Goal: Transaction & Acquisition: Purchase product/service

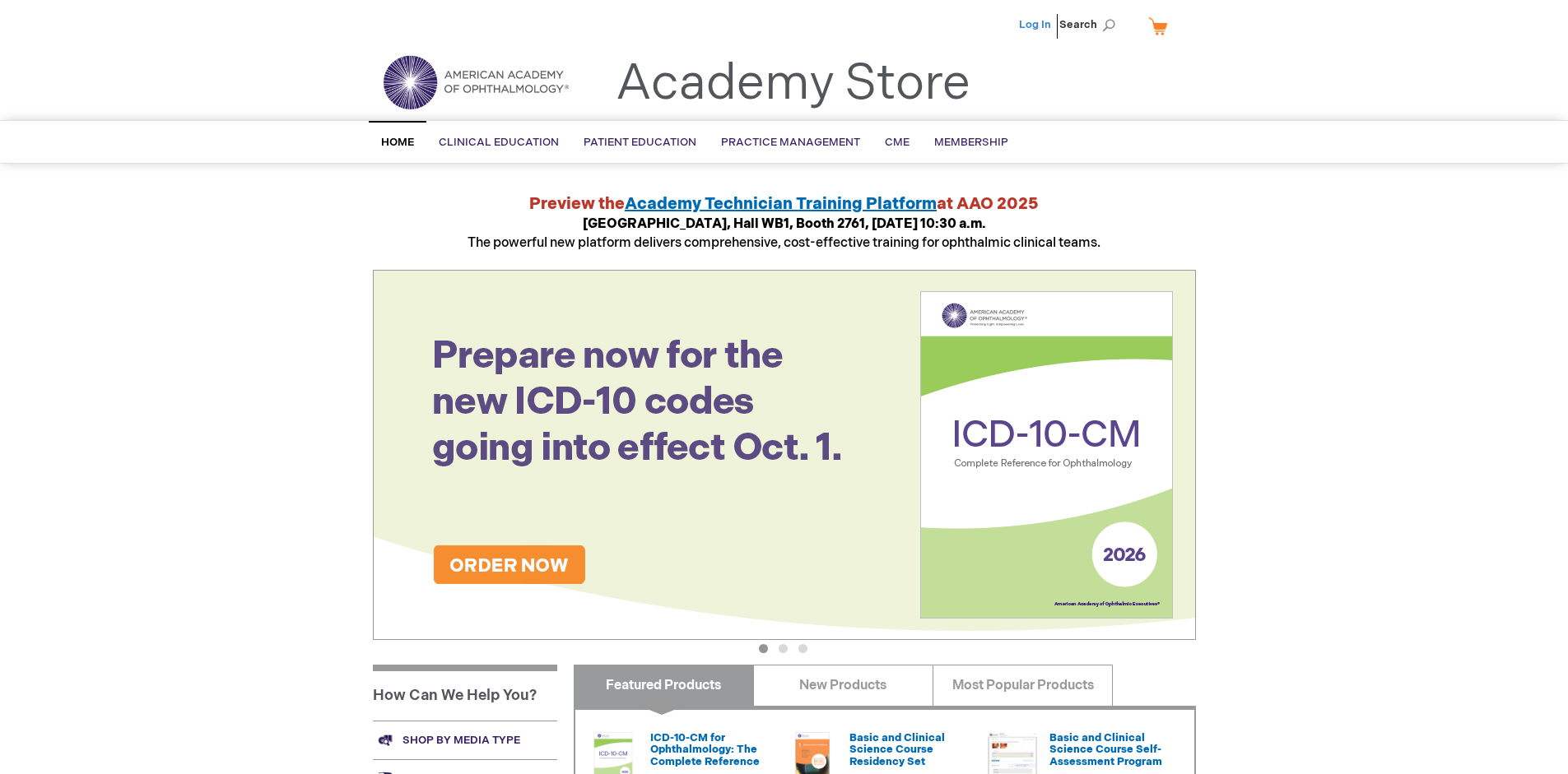
click at [1036, 25] on link "Log In" at bounding box center [1035, 25] width 32 height 14
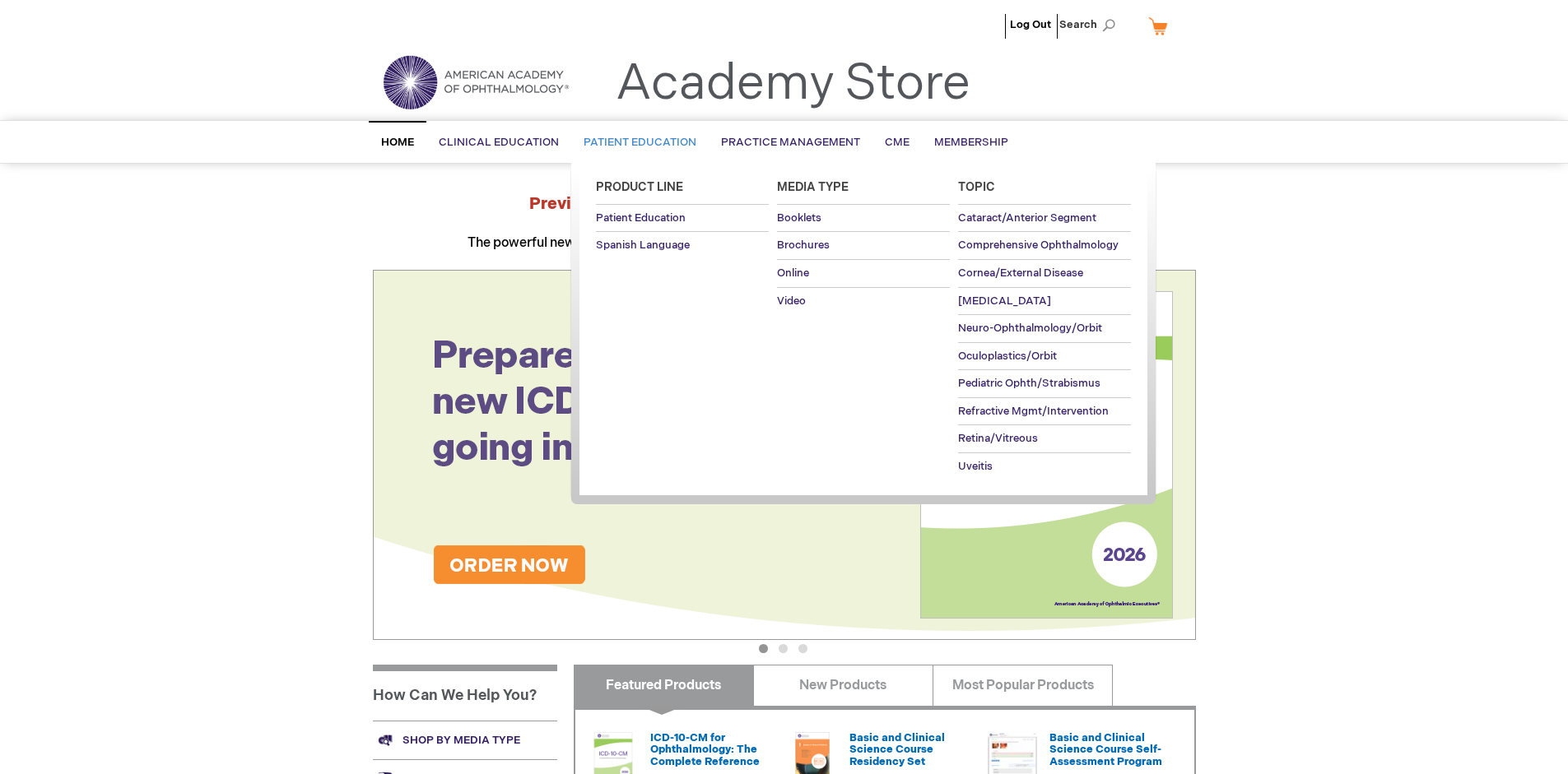
click at [635, 142] on span "Patient Education" at bounding box center [639, 142] width 113 height 14
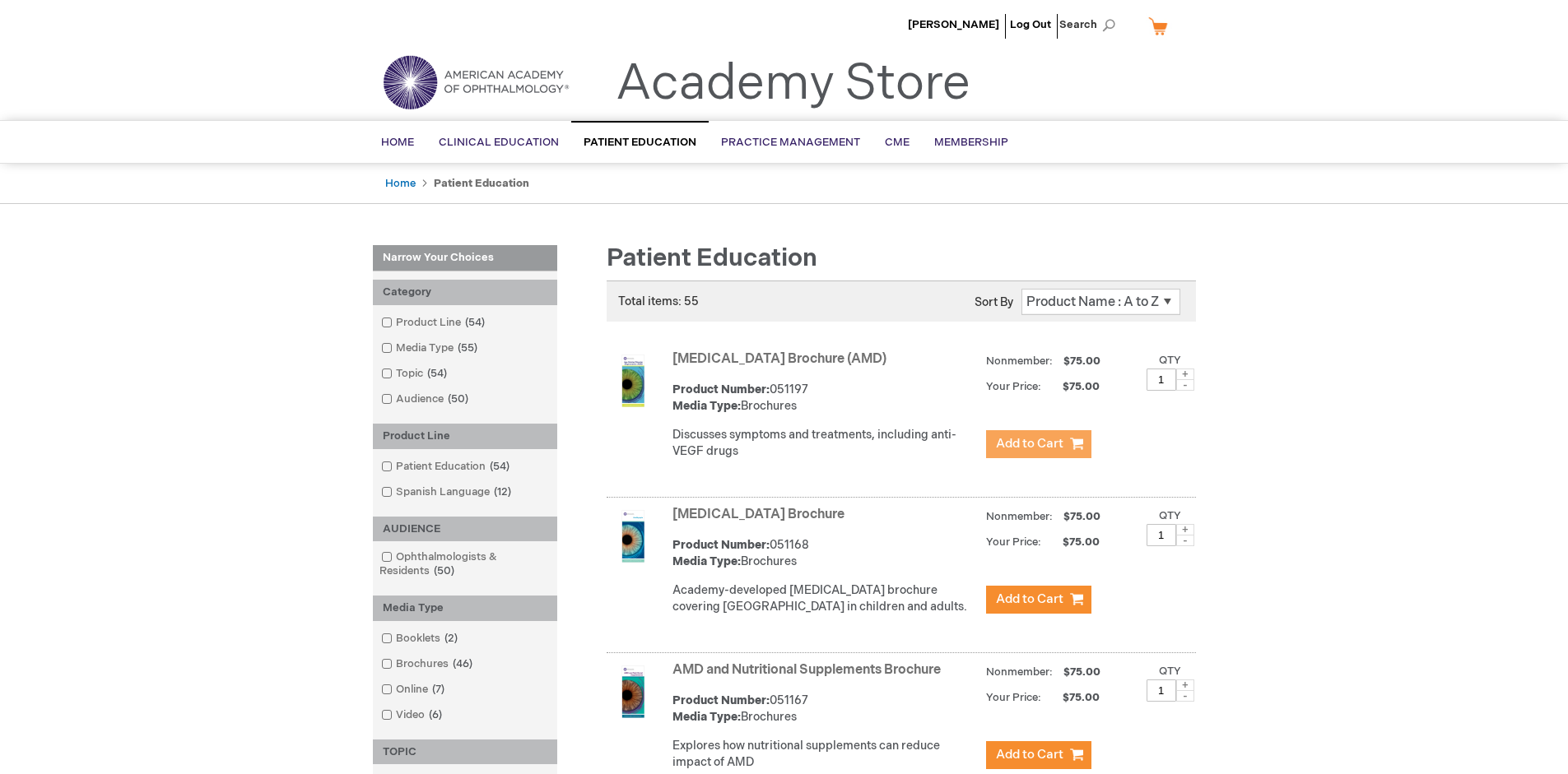
click at [1038, 444] on span "Add to Cart" at bounding box center [1030, 443] width 68 height 15
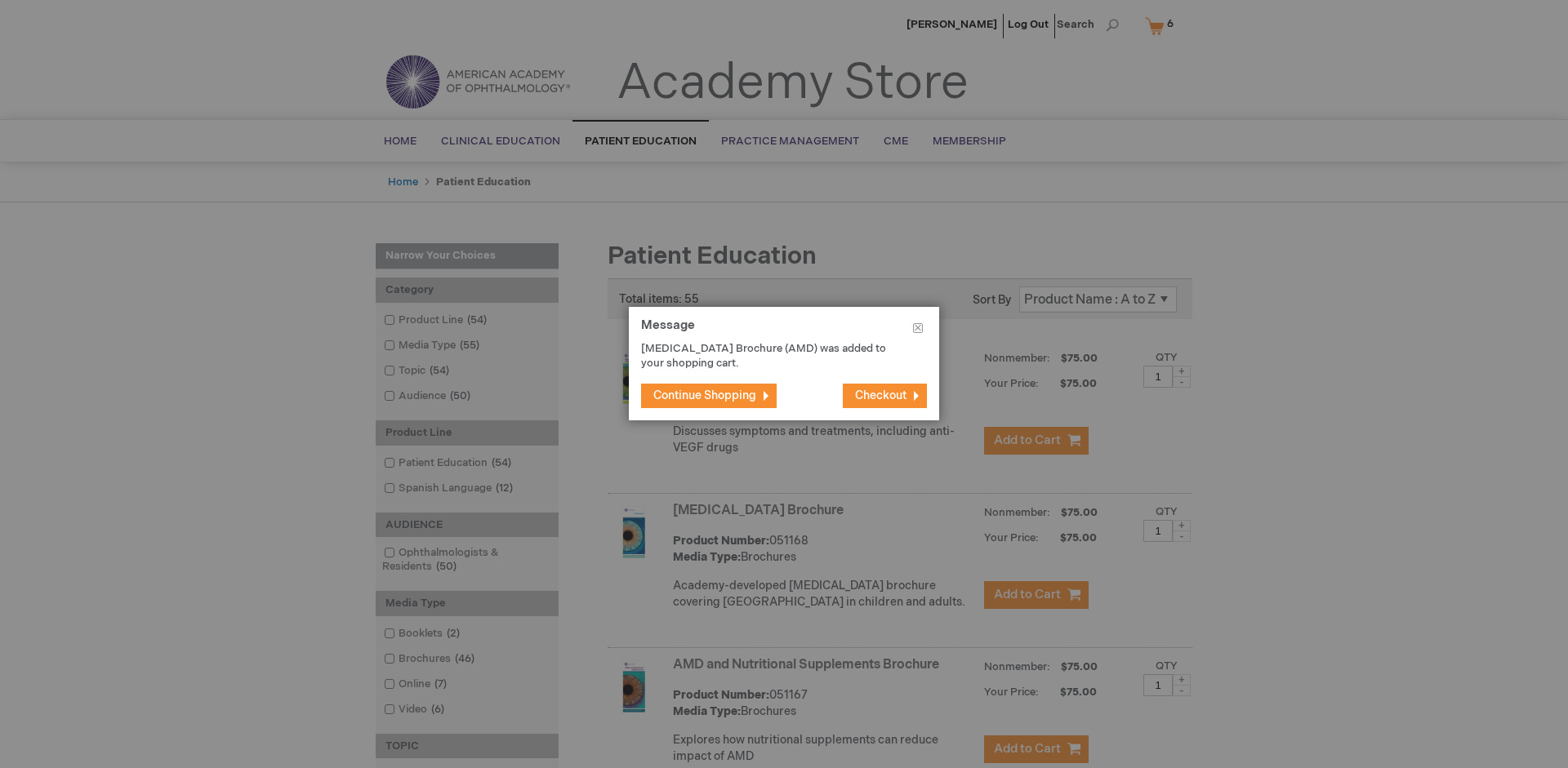
click at [704, 395] on span "Continue Shopping" at bounding box center [704, 395] width 103 height 13
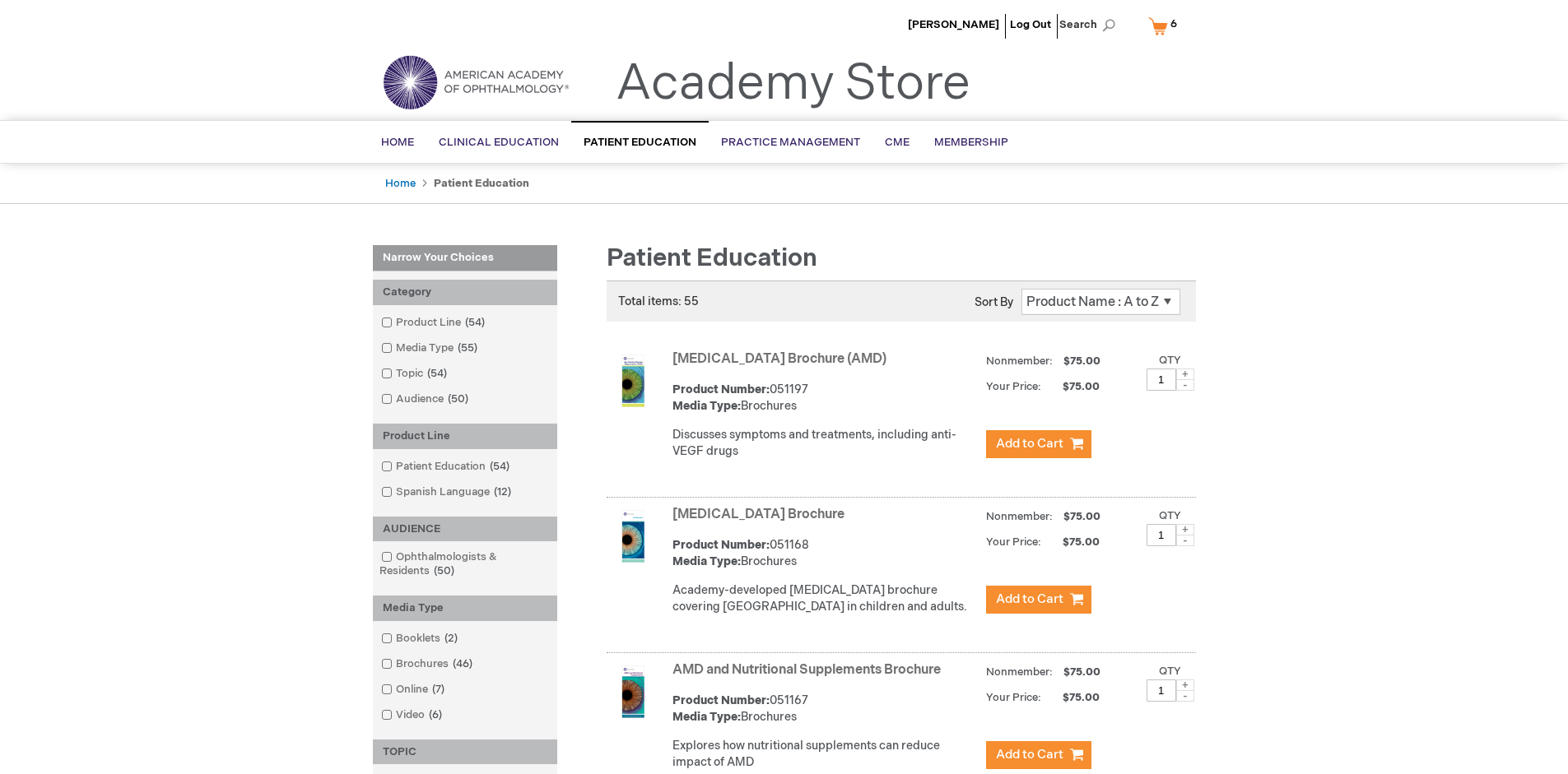
click at [810, 678] on link "AMD and Nutritional Supplements Brochure" at bounding box center [806, 670] width 268 height 15
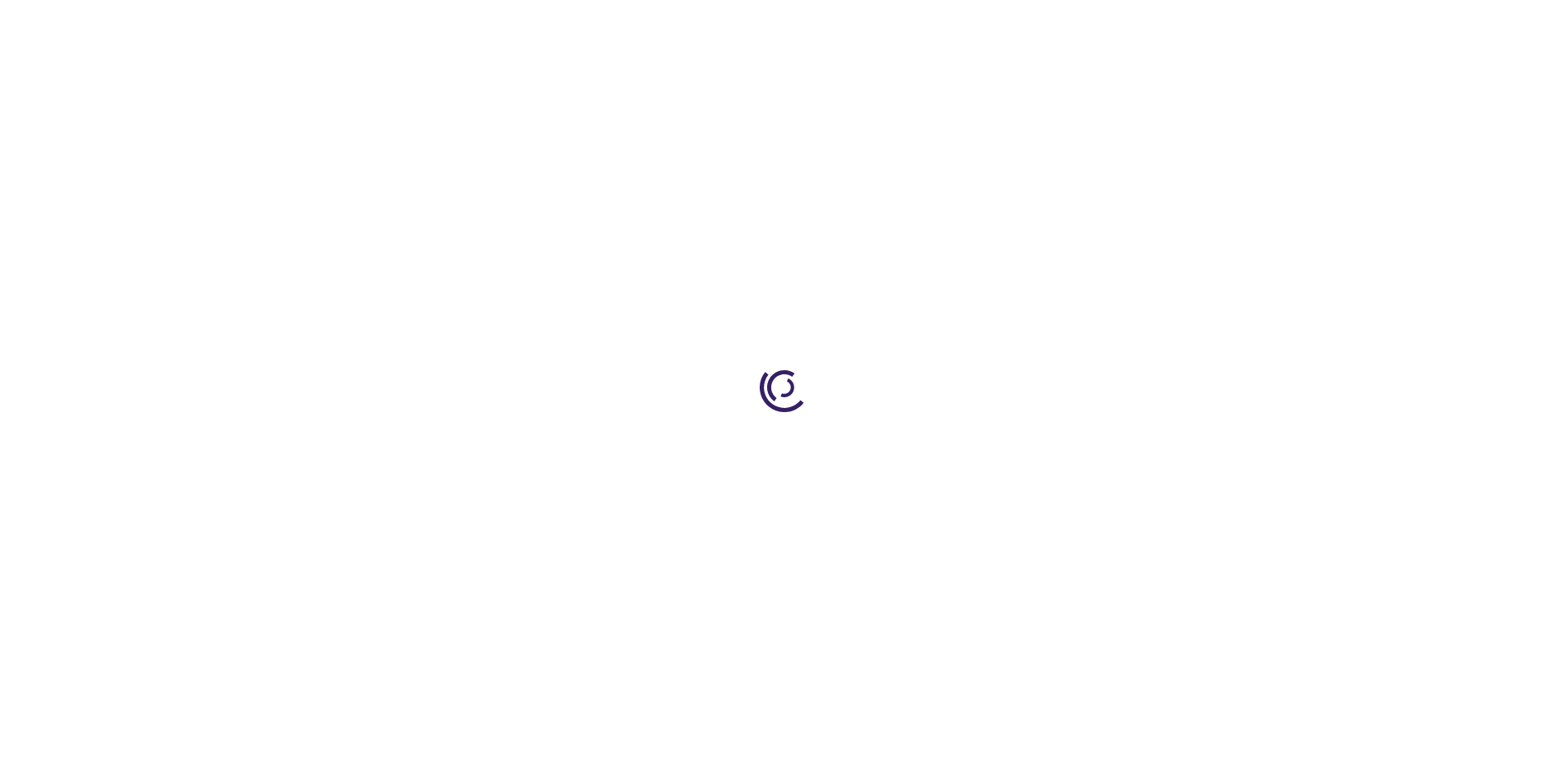
type input "1"
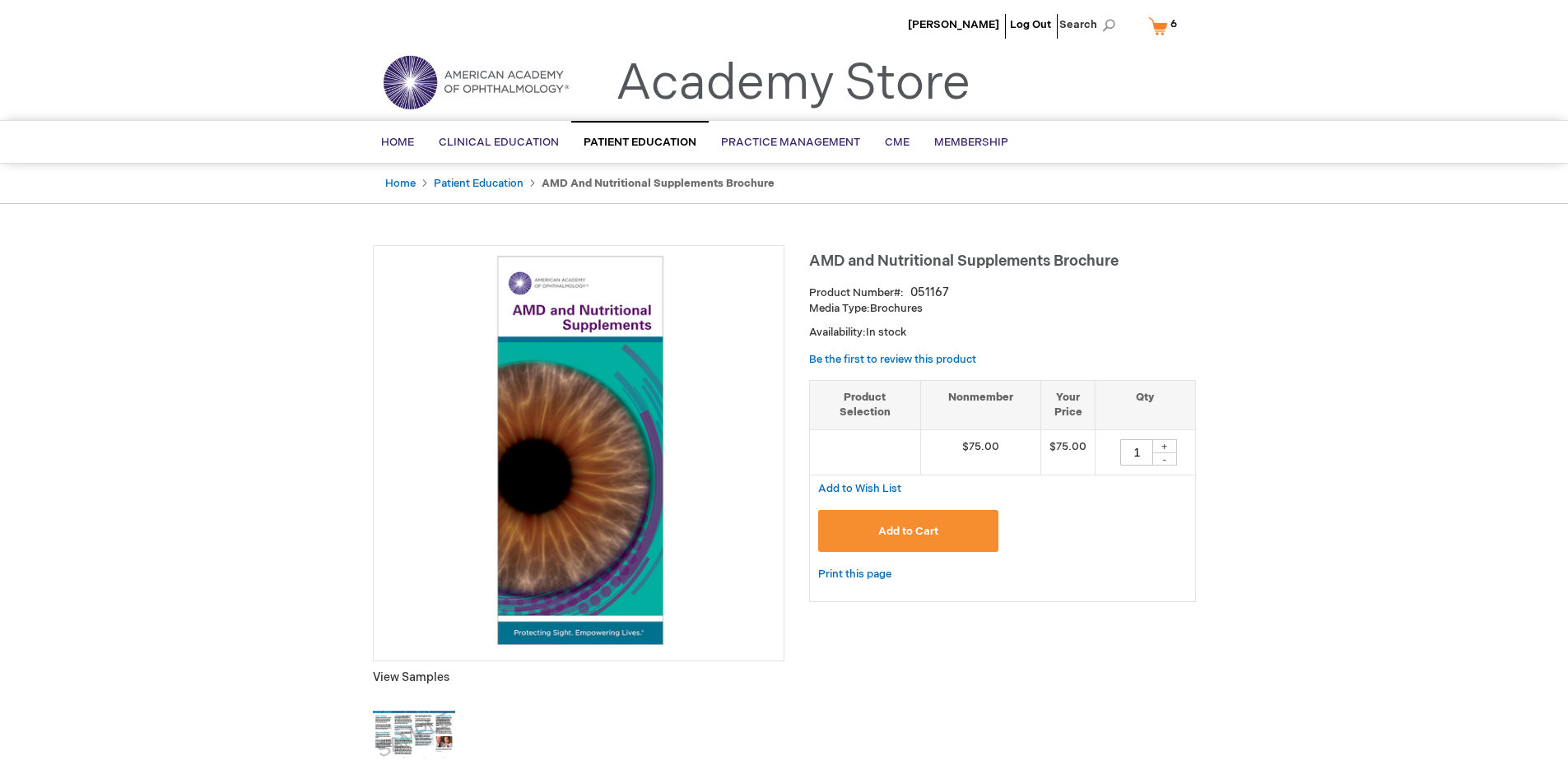
click at [907, 531] on span "Add to Cart" at bounding box center [907, 532] width 60 height 14
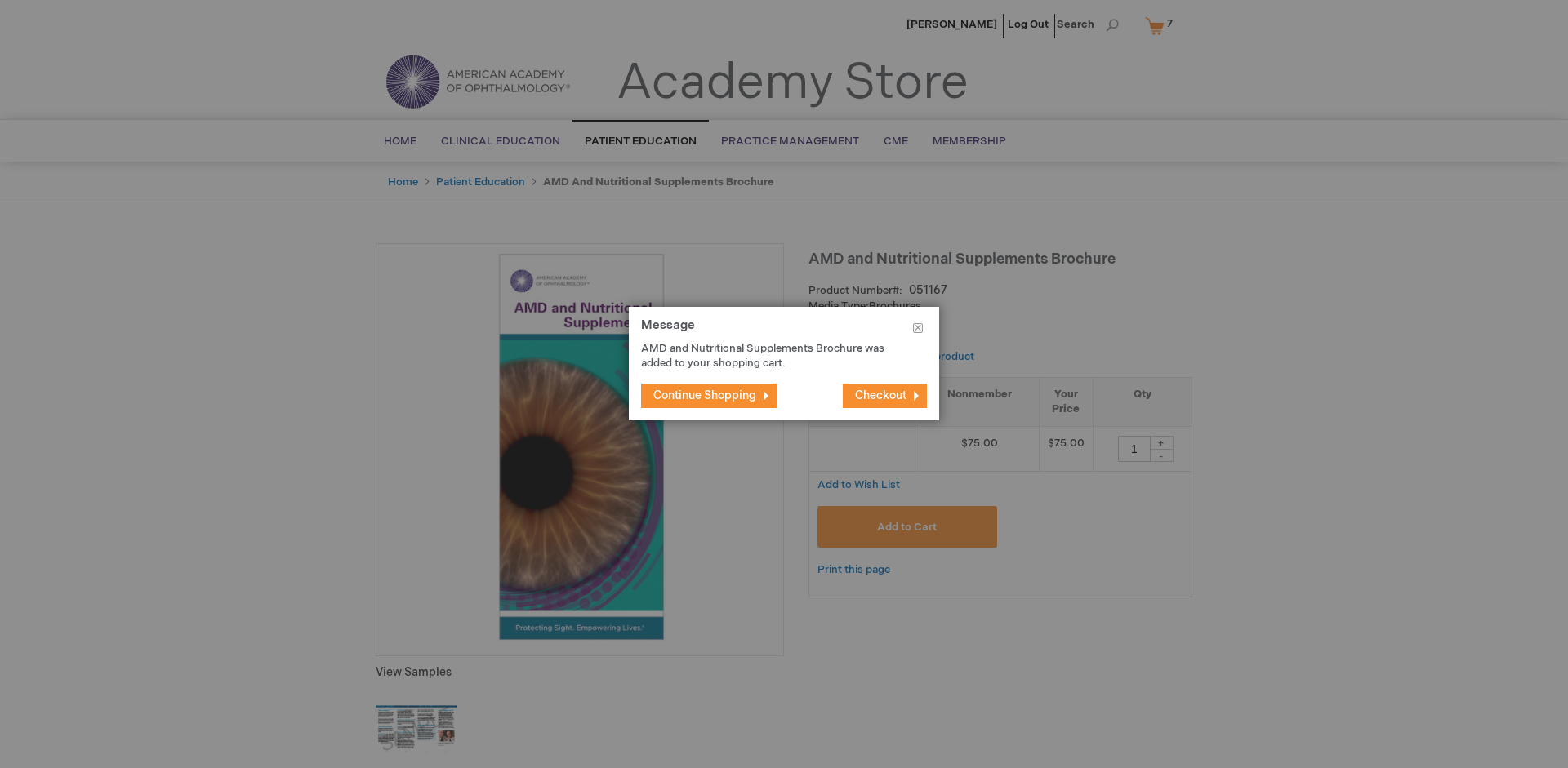
click at [704, 395] on span "Continue Shopping" at bounding box center [704, 395] width 103 height 13
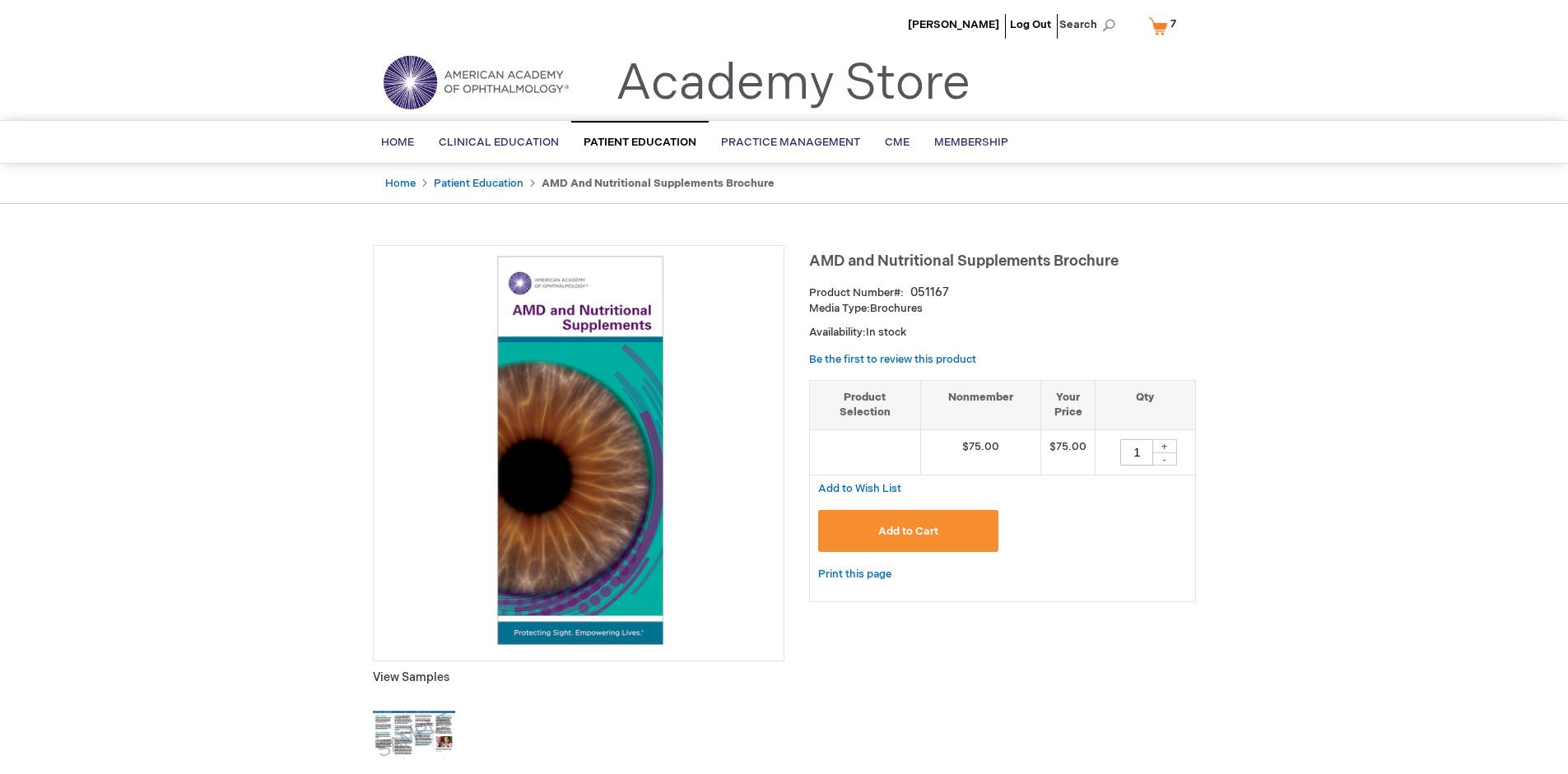
click at [1165, 25] on link "My Cart 7 7 items" at bounding box center [1165, 26] width 42 height 29
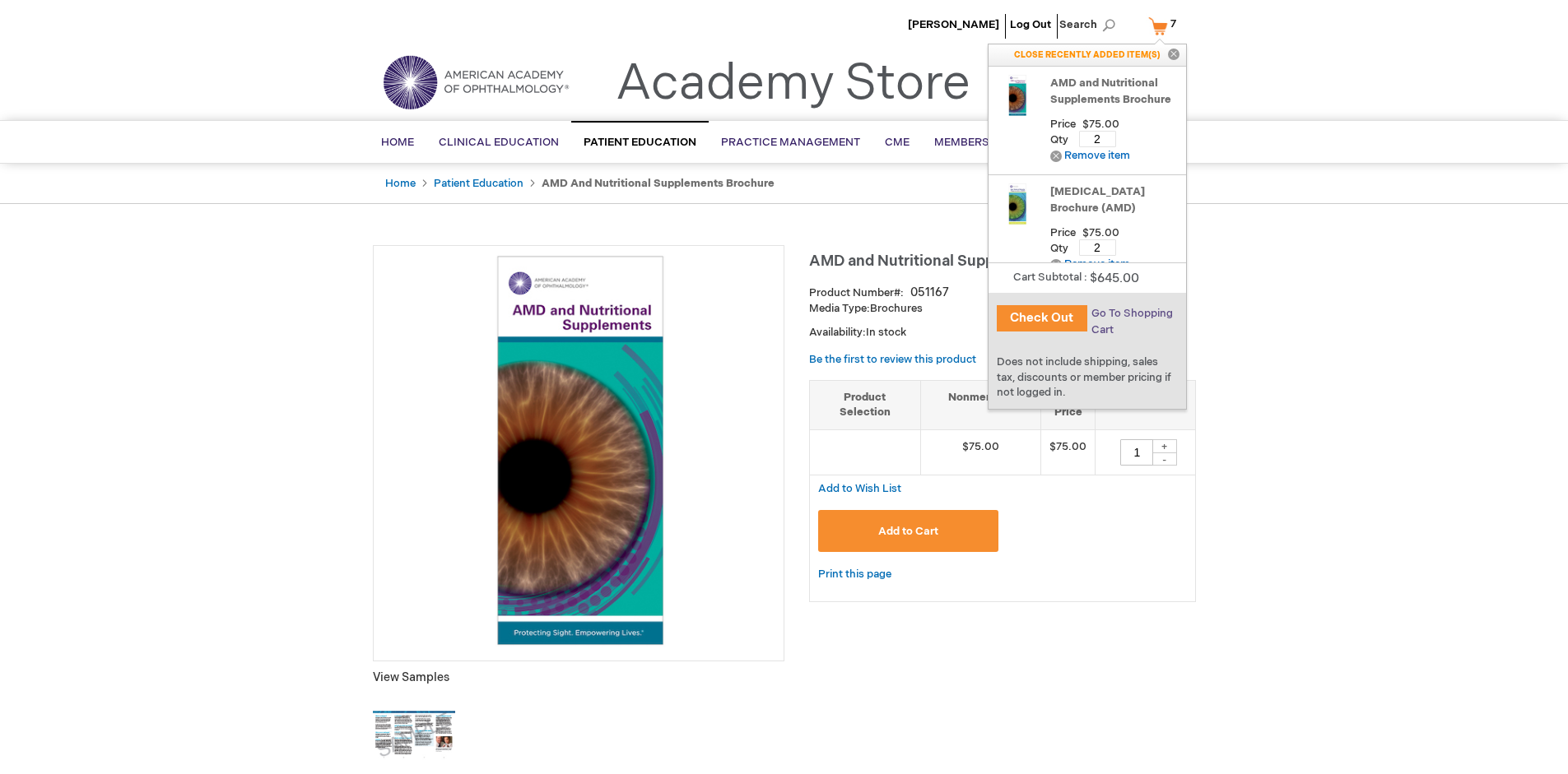
click at [1130, 314] on span "Go To Shopping Cart" at bounding box center [1132, 321] width 81 height 30
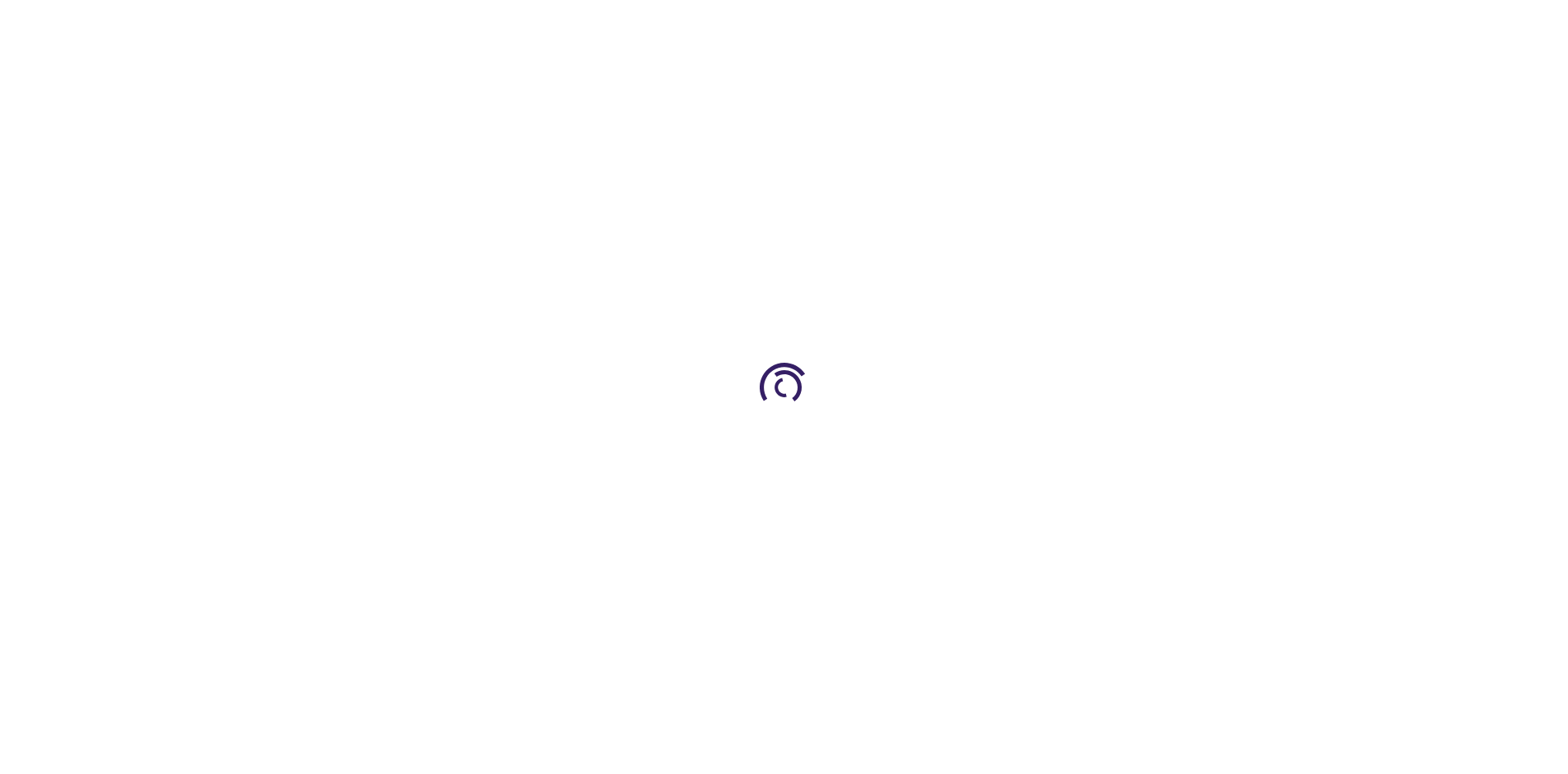
select select "US"
select select "41"
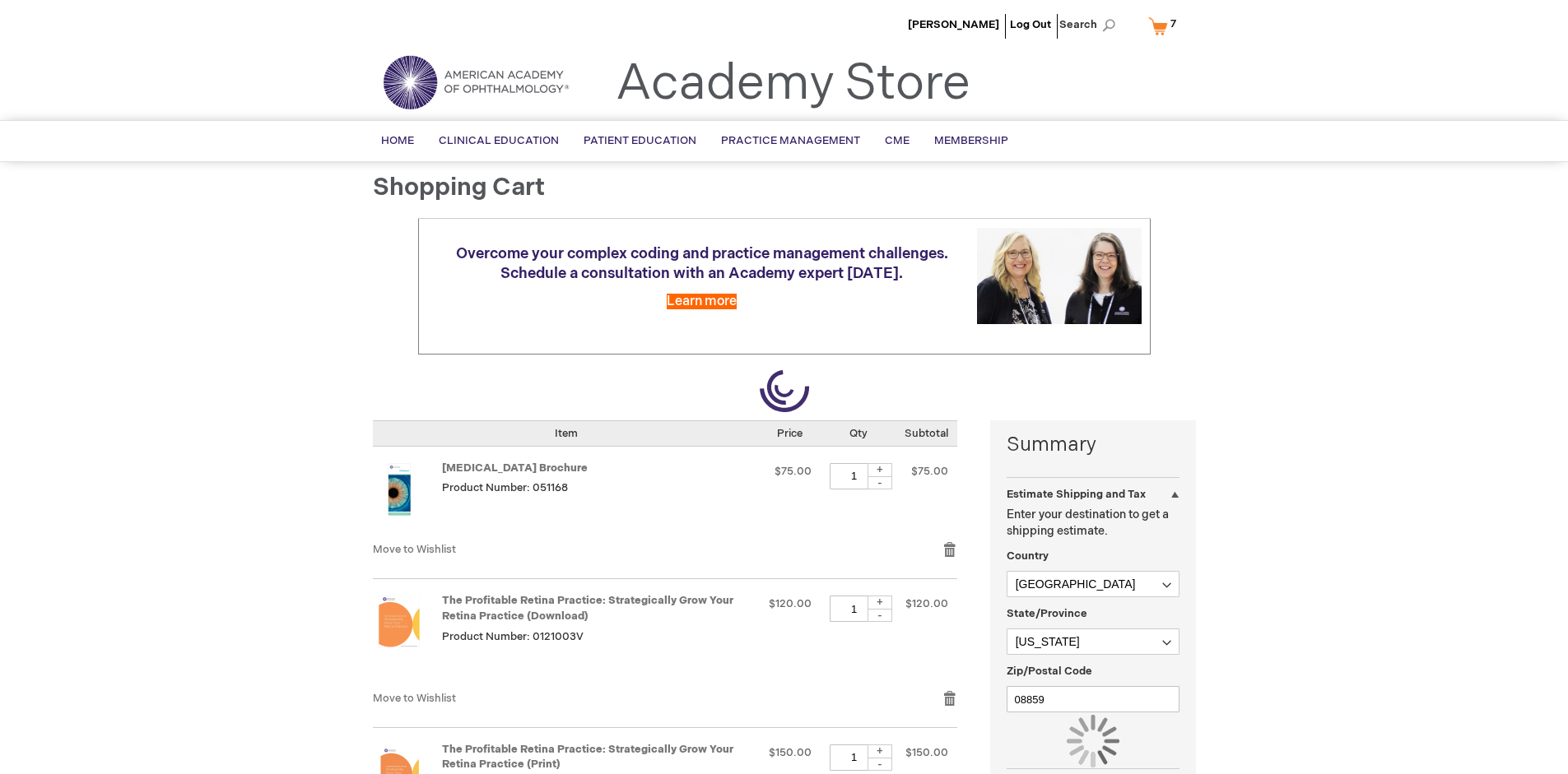
scroll to position [121, 0]
